Goal: Transaction & Acquisition: Subscribe to service/newsletter

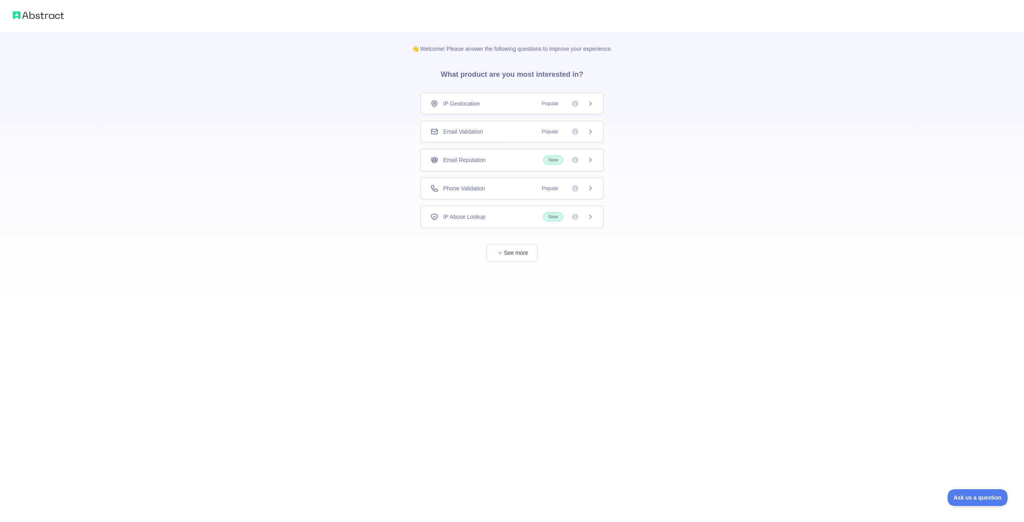
click at [498, 186] on div "Phone Validation Popular" at bounding box center [511, 188] width 163 height 8
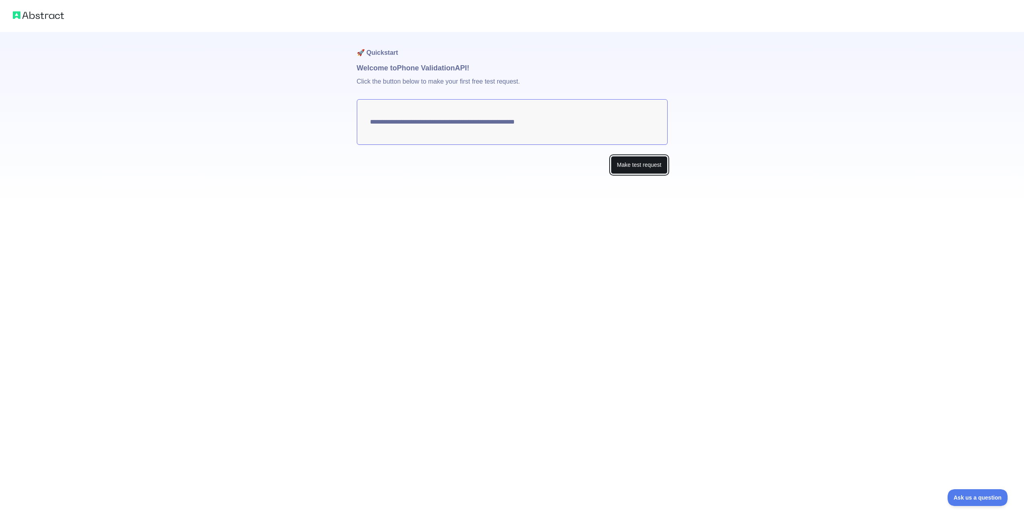
click at [631, 168] on button "Make test request" at bounding box center [639, 165] width 56 height 18
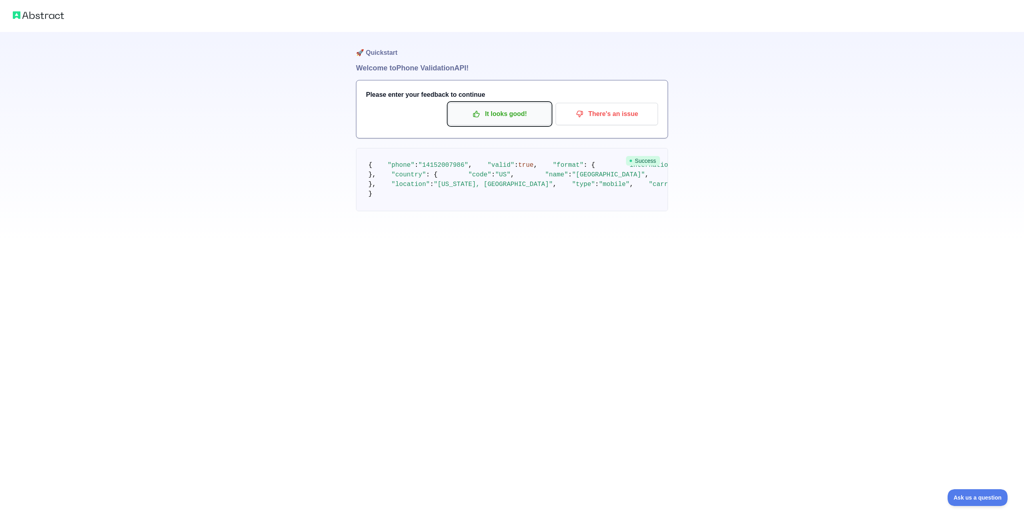
click at [485, 117] on p "It looks good!" at bounding box center [499, 114] width 90 height 14
